Goal: Check status: Check status

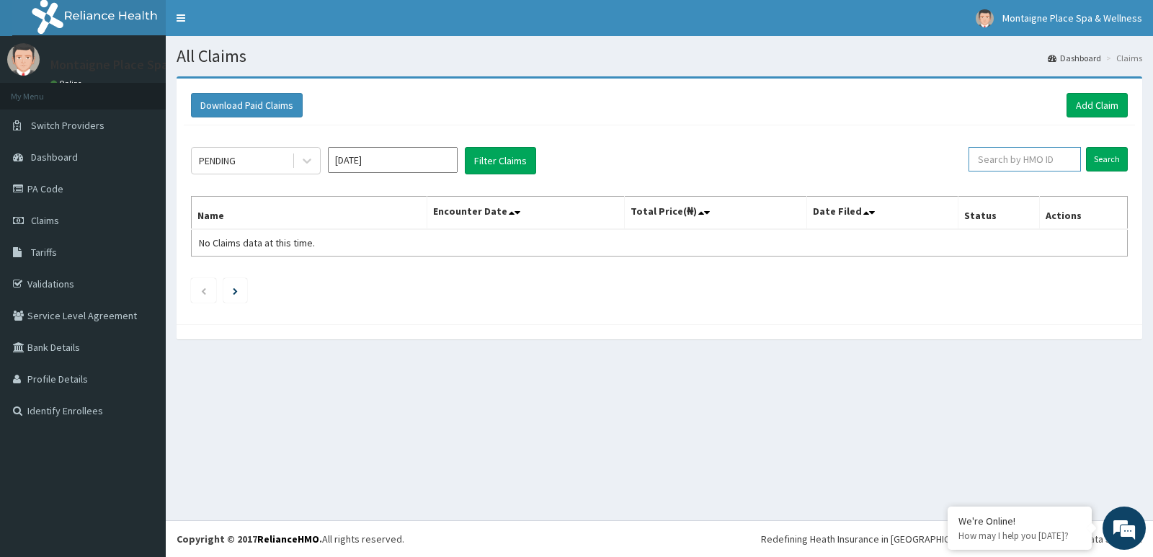
click at [1019, 171] on input "text" at bounding box center [1024, 159] width 113 height 24
type input "r"
type input "E"
type input "REL/10230/C"
click at [1104, 152] on input "Search" at bounding box center [1107, 159] width 42 height 24
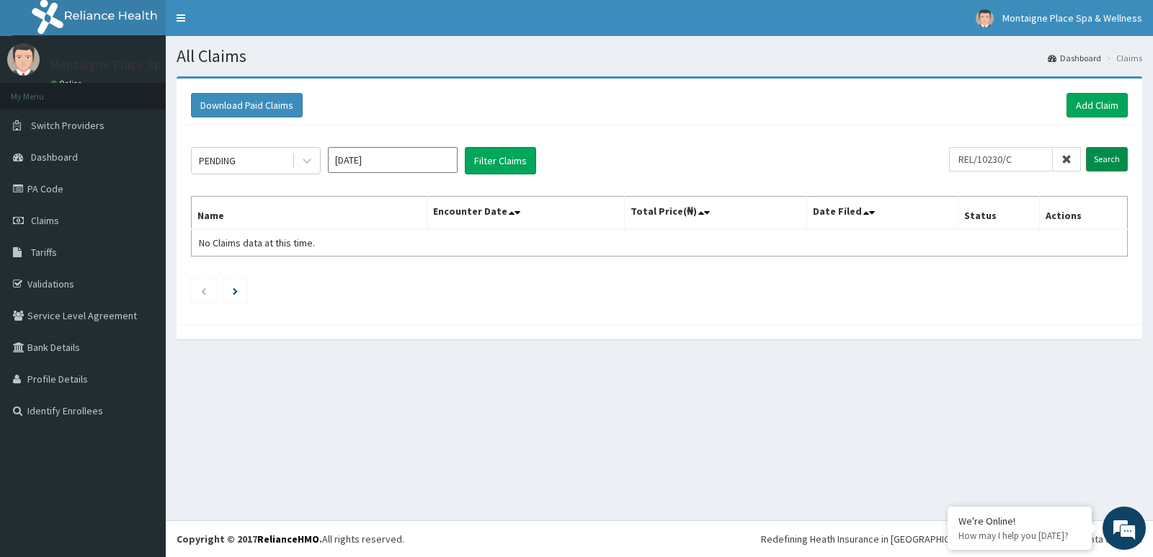
click at [1098, 155] on input "Search" at bounding box center [1107, 159] width 42 height 24
click at [49, 188] on link "PA Code" at bounding box center [83, 189] width 166 height 32
click at [39, 188] on link "PA Code" at bounding box center [83, 189] width 166 height 32
click at [52, 185] on link "PA Code" at bounding box center [83, 189] width 166 height 32
click at [48, 217] on span "Claims" at bounding box center [45, 220] width 28 height 13
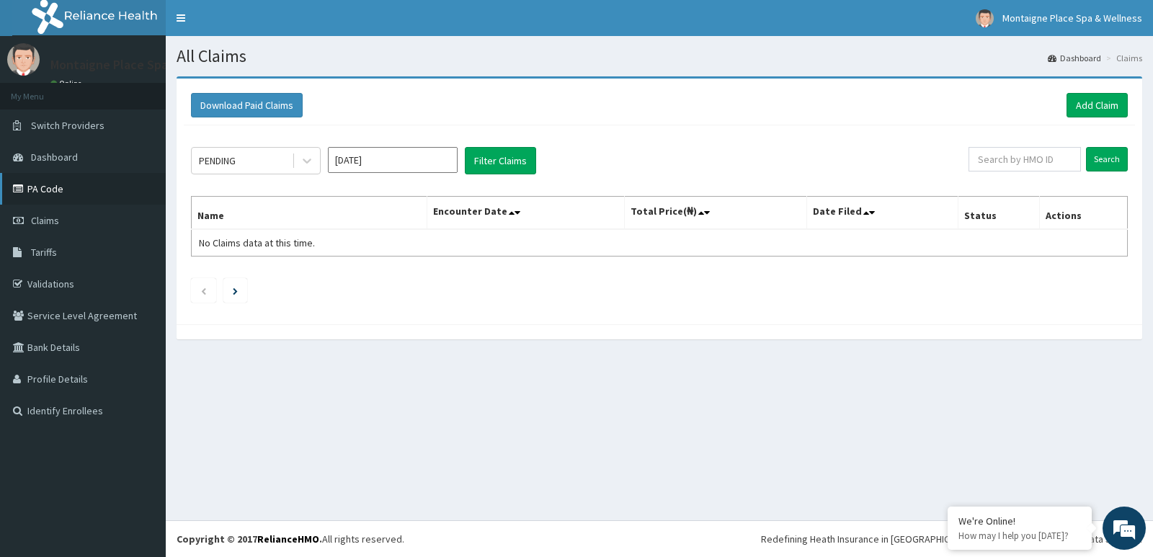
click at [40, 182] on link "PA Code" at bounding box center [83, 189] width 166 height 32
click at [55, 189] on link "PA Code" at bounding box center [83, 189] width 166 height 32
click at [45, 220] on span "Claims" at bounding box center [45, 220] width 28 height 13
paste input "REL/10230/C"
type input "REL/10230/C"
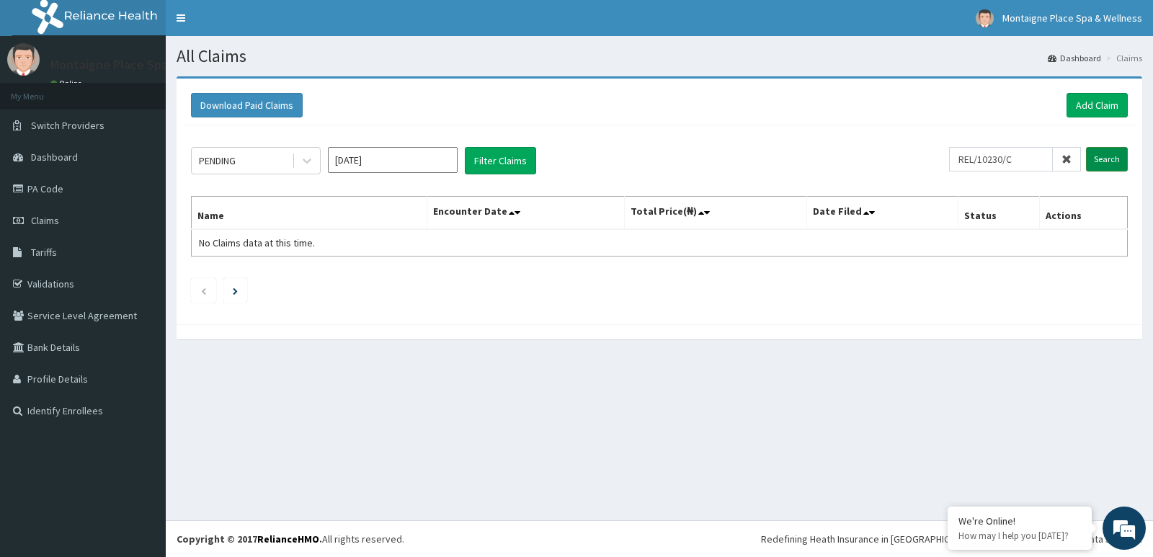
click at [1111, 154] on input "Search" at bounding box center [1107, 159] width 42 height 24
click at [43, 184] on link "PA Code" at bounding box center [83, 189] width 166 height 32
paste input "REL/10230/C"
type input "REL/10230/C"
click at [1101, 154] on input "Search" at bounding box center [1107, 159] width 42 height 24
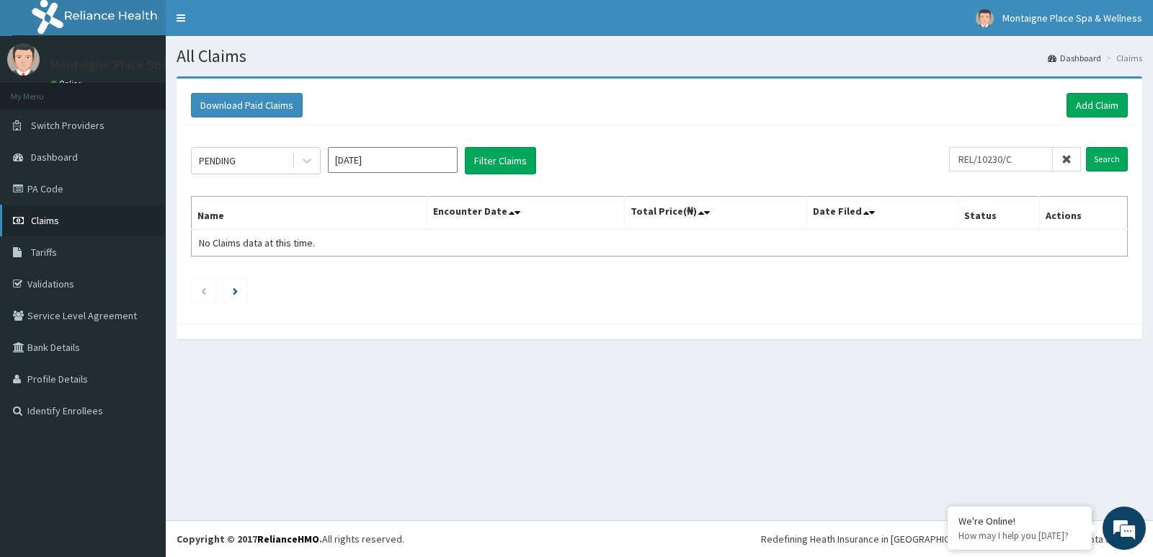
click at [42, 218] on span "Claims" at bounding box center [45, 220] width 28 height 13
click at [41, 184] on link "PA Code" at bounding box center [83, 189] width 166 height 32
